Goal: Task Accomplishment & Management: Manage account settings

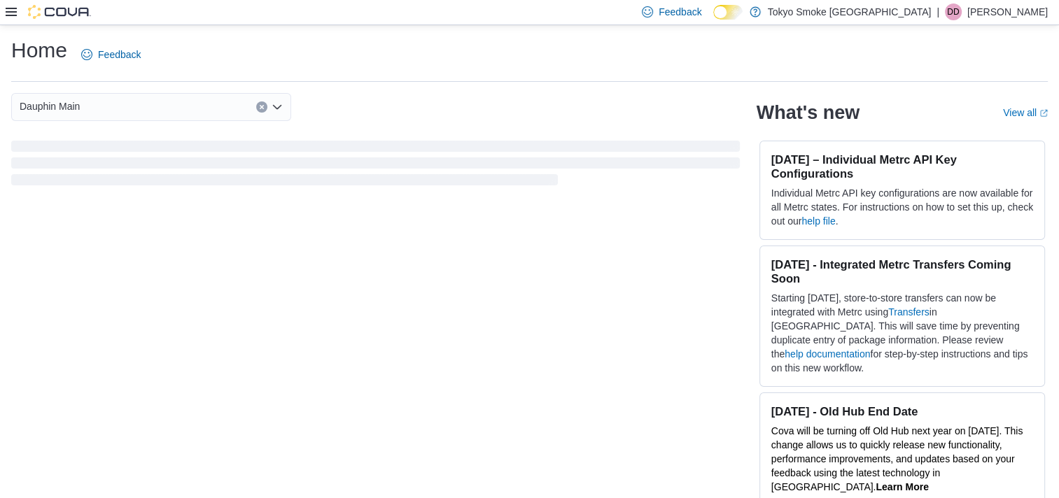
click at [999, 8] on p "Darian Demeria" at bounding box center [1007, 11] width 80 height 17
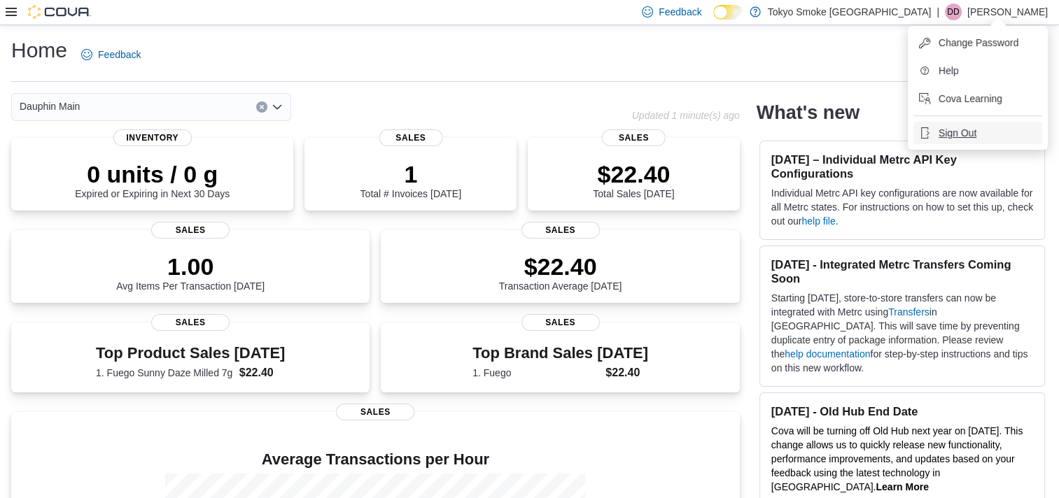
click at [968, 132] on span "Sign Out" at bounding box center [957, 133] width 38 height 14
